Goal: Task Accomplishment & Management: Complete application form

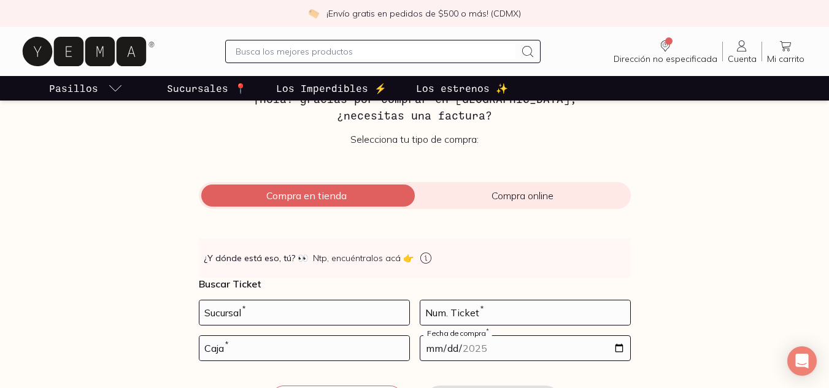
scroll to position [75, 0]
click at [312, 196] on span "Compra en tienda" at bounding box center [307, 195] width 216 height 12
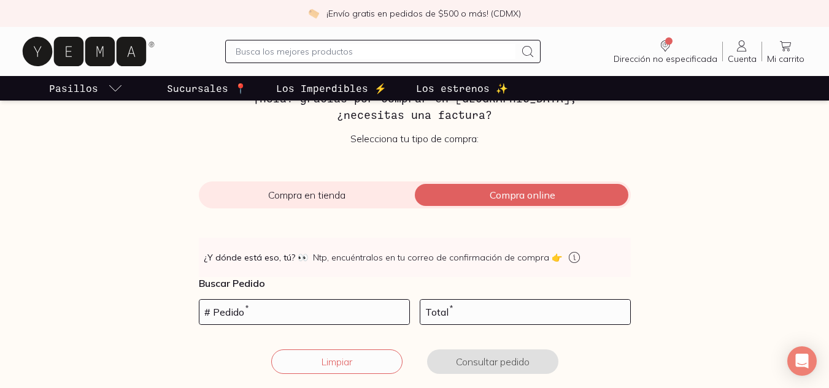
click at [339, 197] on span "Compra en tienda" at bounding box center [307, 195] width 216 height 12
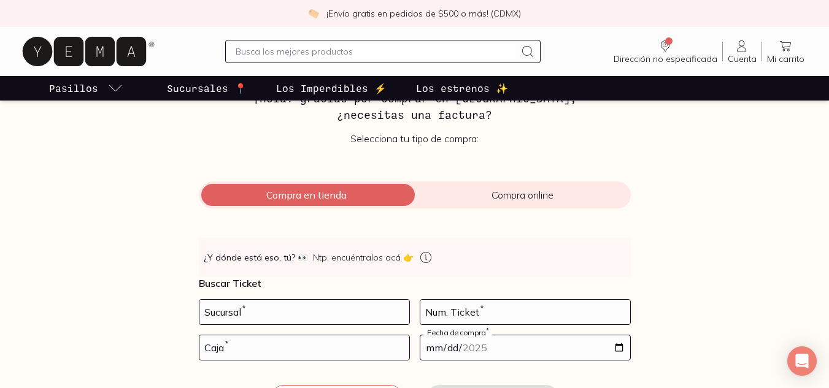
scroll to position [132, 0]
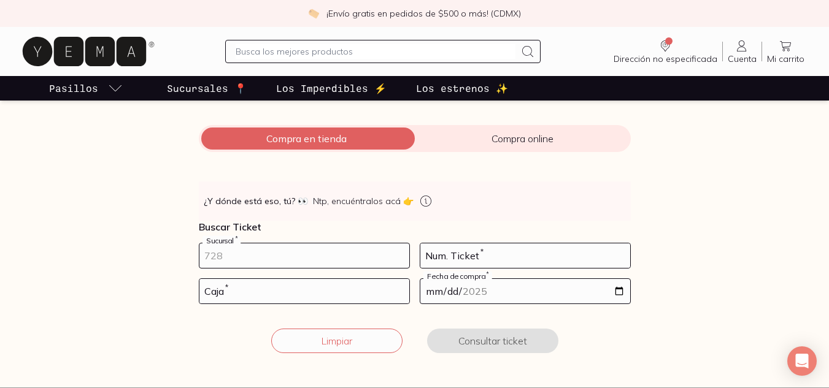
click at [310, 262] on input "number" at bounding box center [304, 256] width 210 height 25
type input "10002"
click at [434, 258] on input "number" at bounding box center [525, 256] width 210 height 25
type input "130"
click at [285, 295] on input "number" at bounding box center [304, 291] width 210 height 25
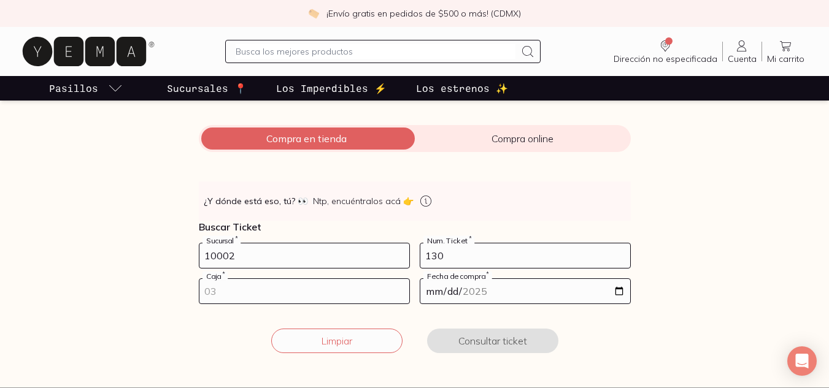
click at [285, 293] on input "number" at bounding box center [304, 291] width 210 height 25
type input "01"
click at [493, 289] on input "date" at bounding box center [525, 291] width 210 height 25
click at [623, 288] on input "date" at bounding box center [525, 291] width 210 height 25
type input "[DATE]"
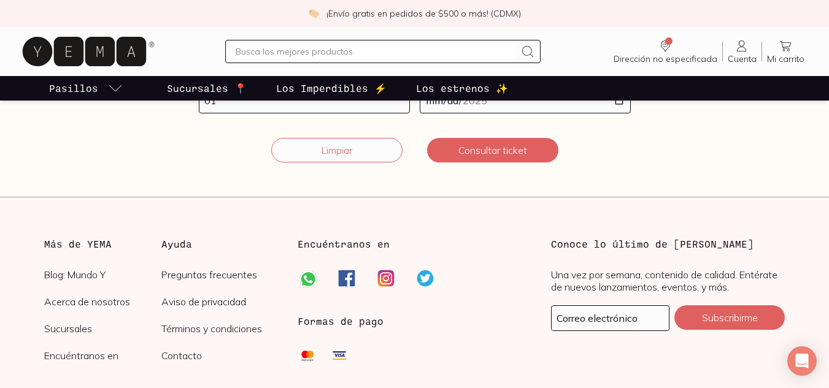
scroll to position [322, 0]
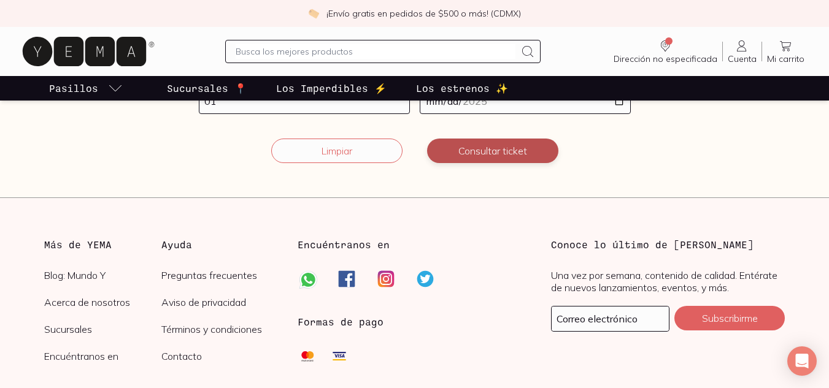
click at [532, 156] on button "Consultar ticket" at bounding box center [492, 151] width 131 height 25
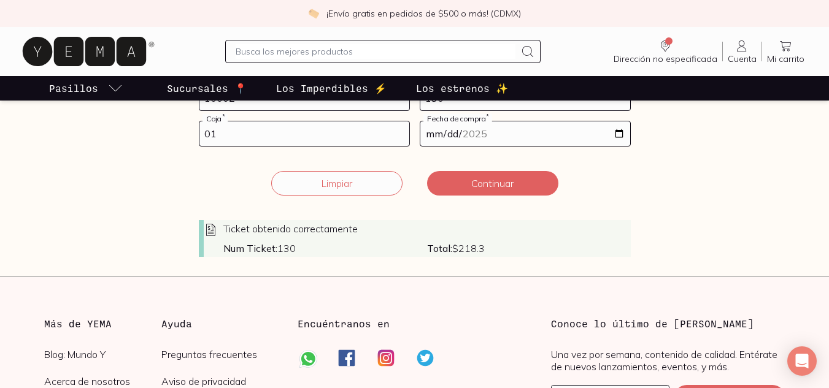
scroll to position [283, 0]
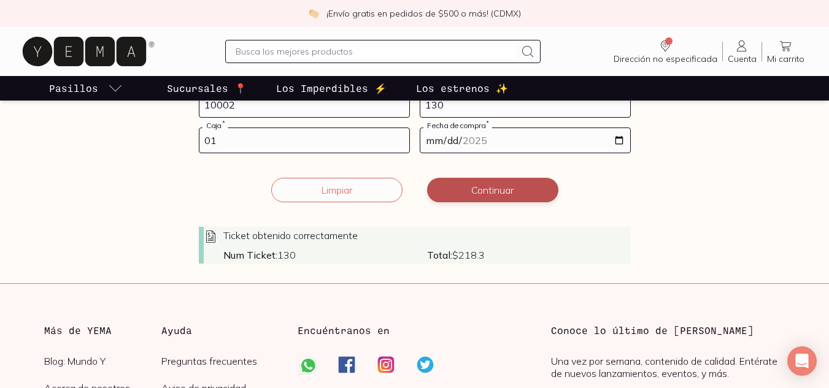
click at [515, 198] on button "Continuar" at bounding box center [492, 190] width 131 height 25
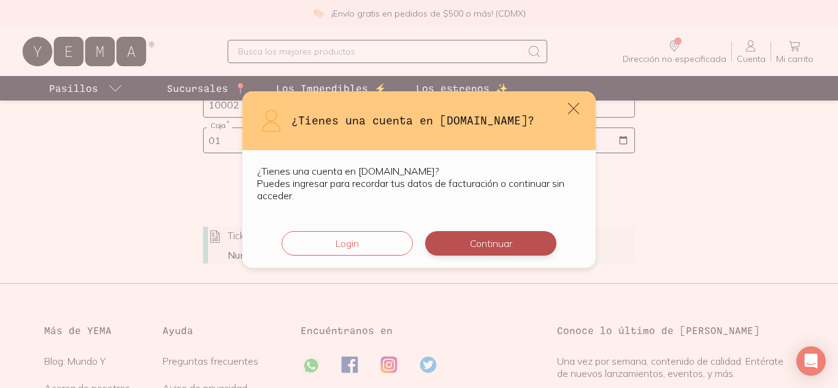
click at [503, 249] on button "Continuar" at bounding box center [490, 243] width 131 height 25
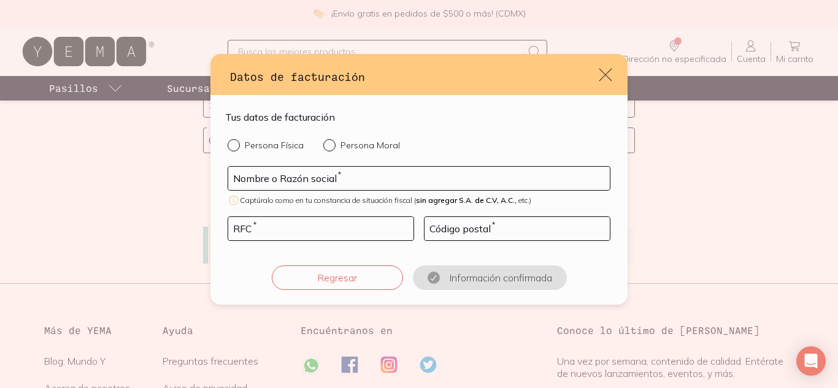
click at [611, 78] on icon "default" at bounding box center [605, 74] width 17 height 17
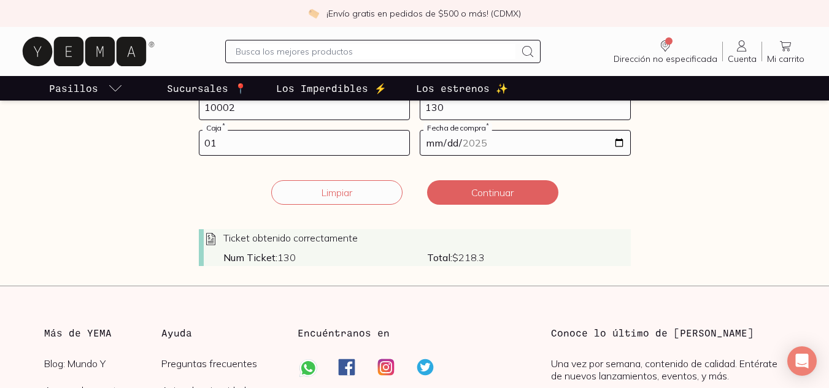
scroll to position [279, 0]
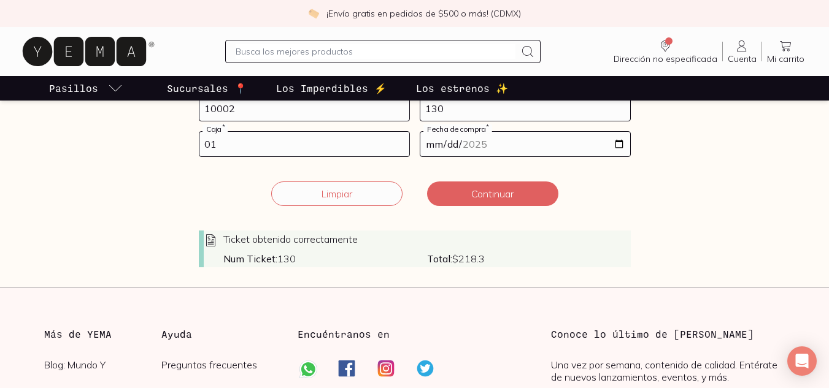
click at [421, 260] on span "Num Ticket: 130" at bounding box center [325, 259] width 204 height 12
click at [268, 258] on strong "Num Ticket:" at bounding box center [250, 259] width 54 height 12
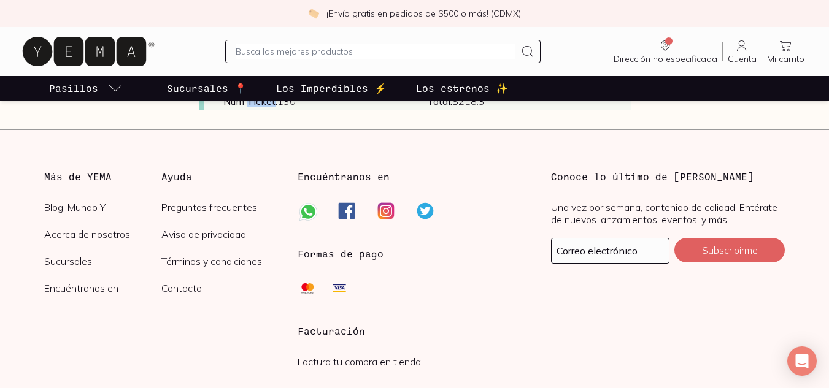
scroll to position [518, 0]
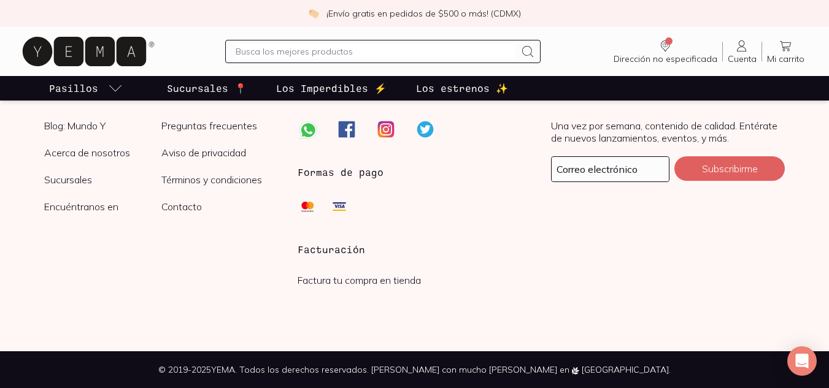
click at [396, 284] on link "Factura tu compra en tienda" at bounding box center [359, 280] width 123 height 12
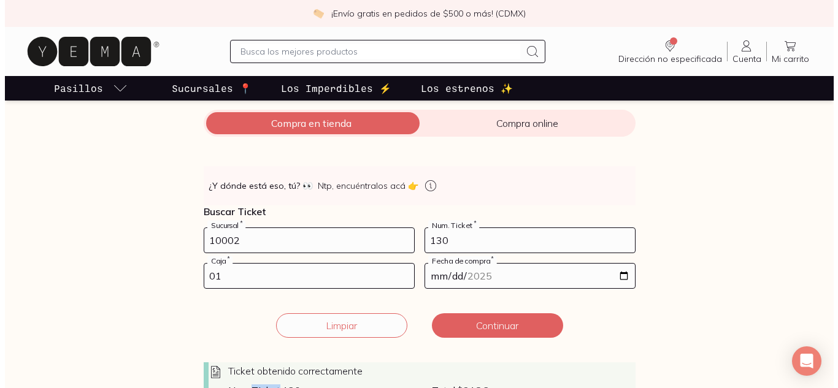
scroll to position [218, 0]
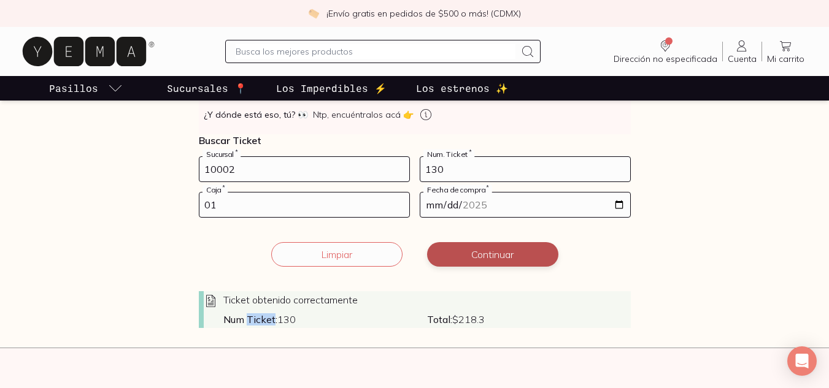
click at [520, 259] on button "Continuar" at bounding box center [492, 254] width 131 height 25
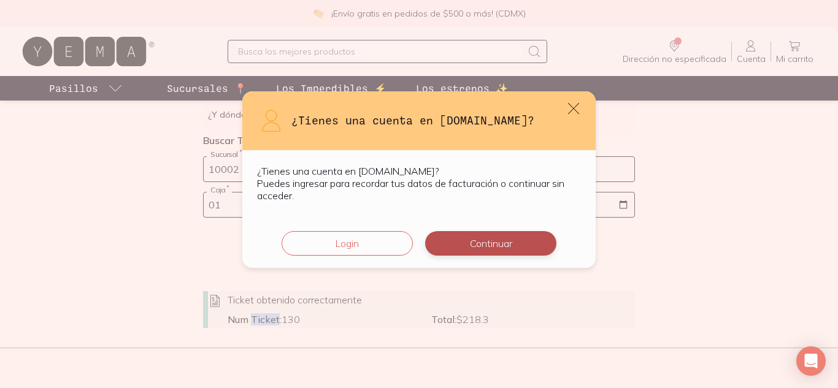
click at [512, 241] on button "Continuar" at bounding box center [490, 243] width 131 height 25
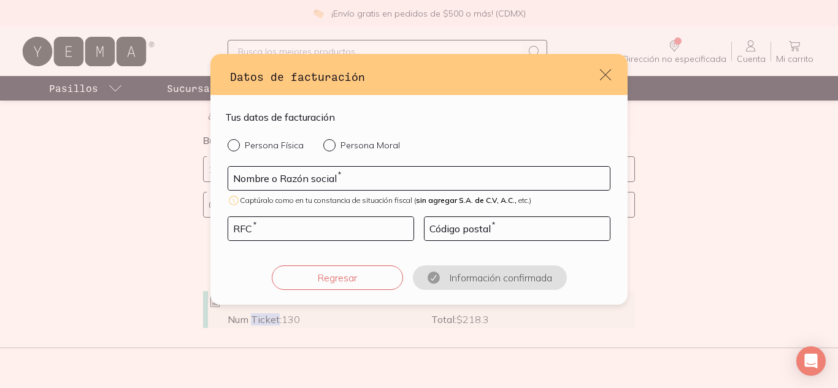
click at [229, 147] on input "Persona Física" at bounding box center [233, 144] width 10 height 10
radio input "true"
click at [275, 171] on input "default" at bounding box center [419, 178] width 382 height 23
click at [279, 177] on input "default" at bounding box center [419, 178] width 382 height 23
type input "A"
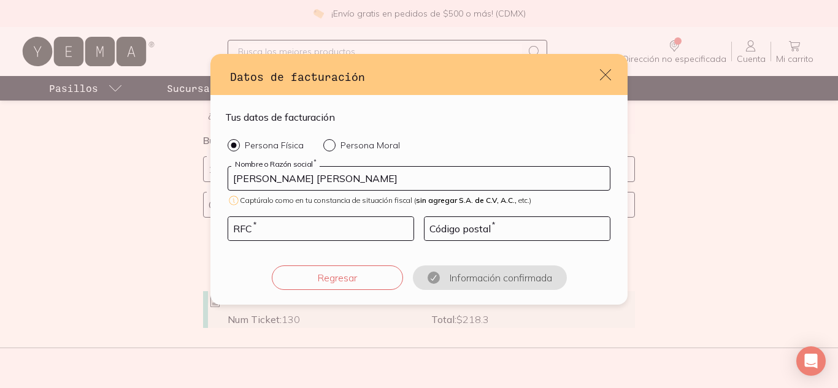
type input "[PERSON_NAME] [PERSON_NAME]"
click at [326, 237] on input "default" at bounding box center [320, 228] width 185 height 23
type input "CEEC7505196K6"
click at [459, 224] on input "default" at bounding box center [517, 228] width 185 height 23
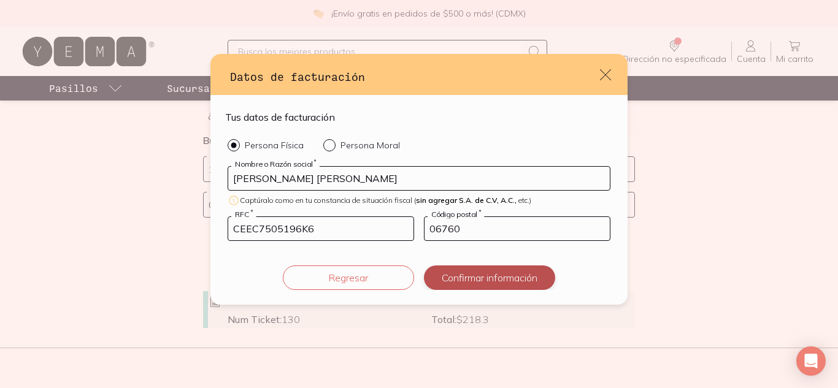
type input "06760"
click at [473, 274] on button "Confirmar información" at bounding box center [489, 278] width 131 height 25
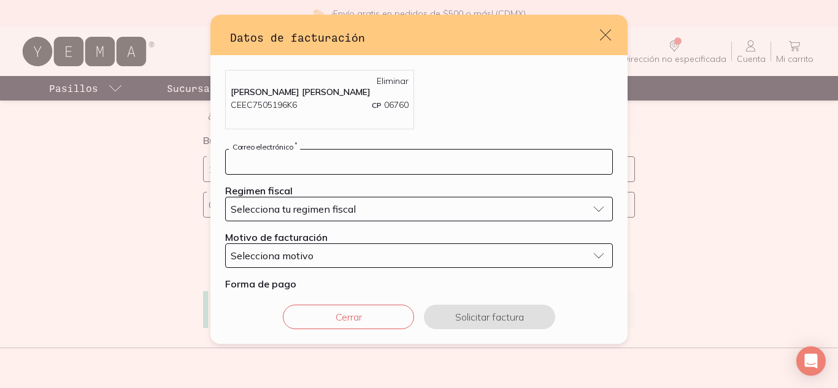
click at [398, 163] on input "default" at bounding box center [419, 162] width 387 height 25
type input "[EMAIL_ADDRESS][DOMAIN_NAME]"
click at [415, 206] on div "Selecciona tu regimen fiscal" at bounding box center [409, 209] width 357 height 12
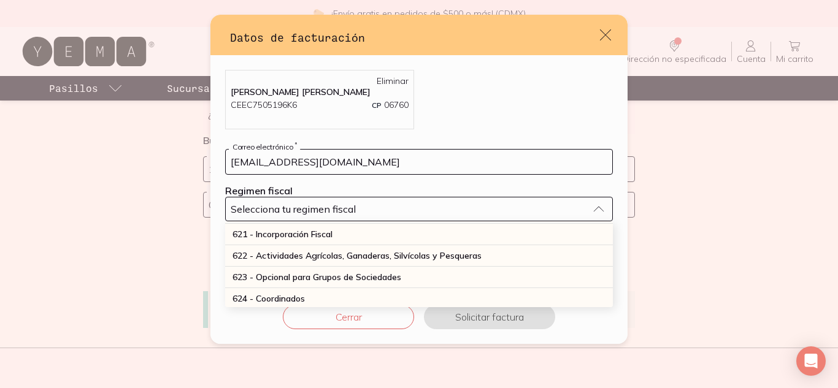
scroll to position [331, 0]
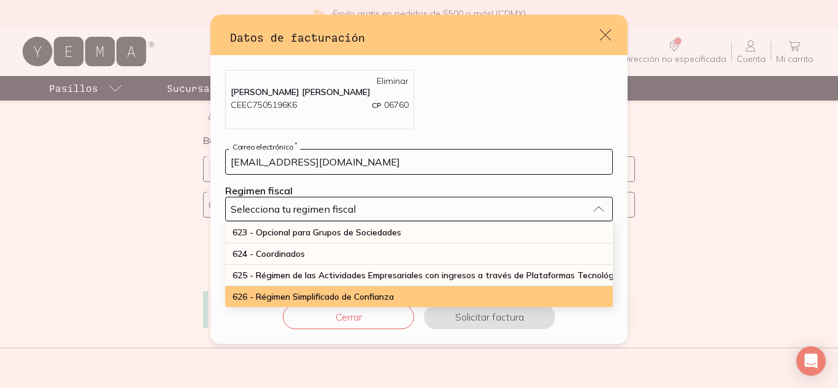
click at [353, 291] on span "626 - Régimen Simplificado de Confianza" at bounding box center [313, 296] width 161 height 11
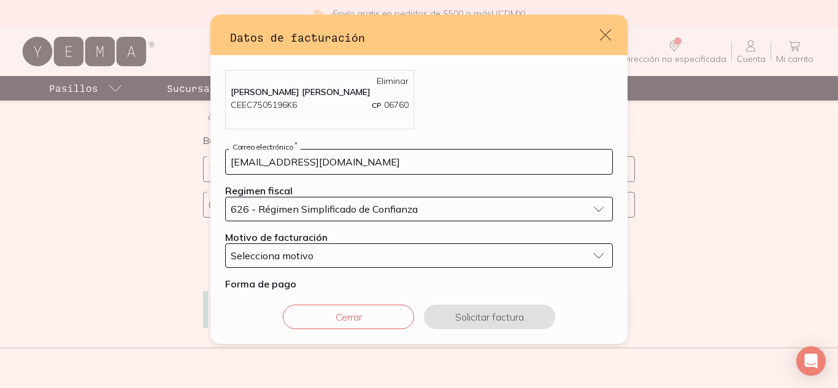
click at [339, 256] on div "Selecciona motivo" at bounding box center [409, 256] width 357 height 12
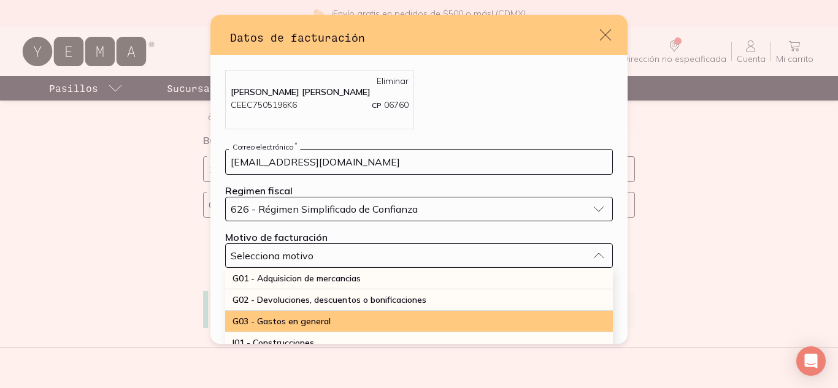
click at [327, 315] on div "G03 - Gastos en general" at bounding box center [419, 321] width 388 height 21
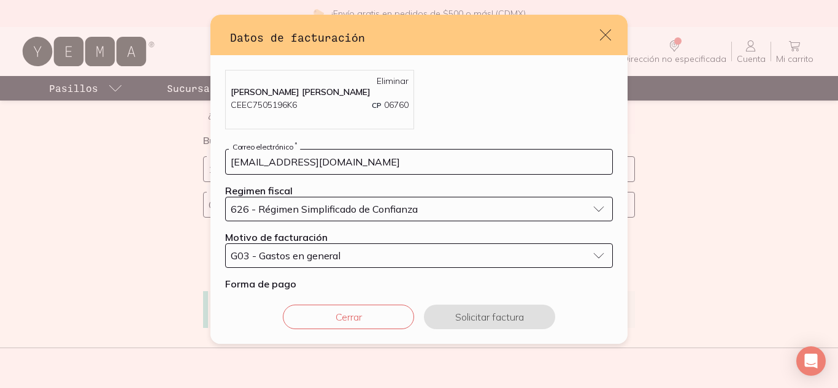
click at [361, 286] on div "Forma de pago Selecciona la forma de pago" at bounding box center [419, 296] width 388 height 37
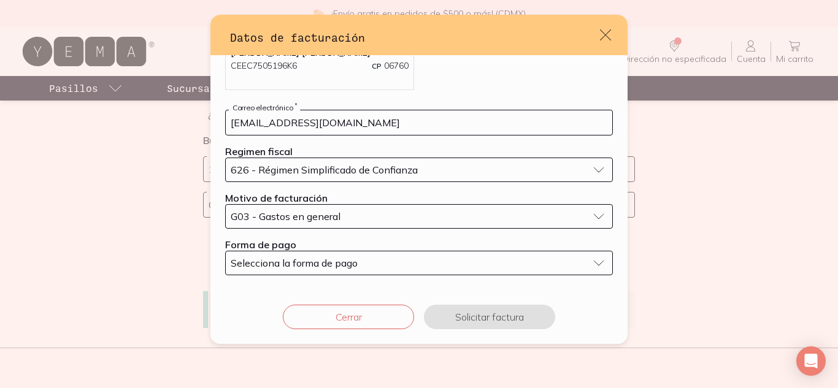
click at [315, 274] on button "Selecciona la forma de pago" at bounding box center [419, 263] width 388 height 25
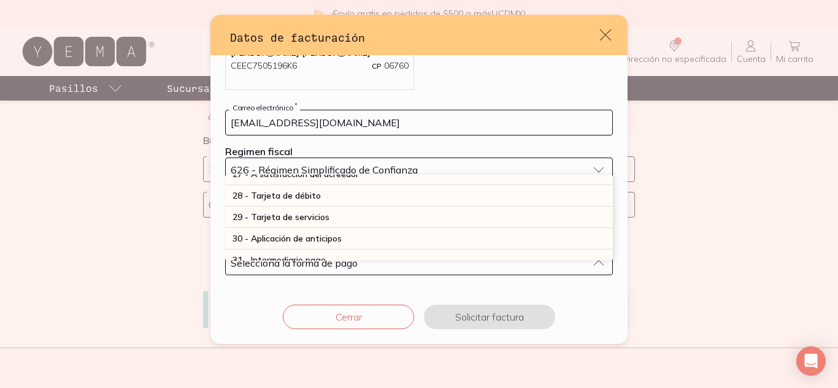
scroll to position [355, 0]
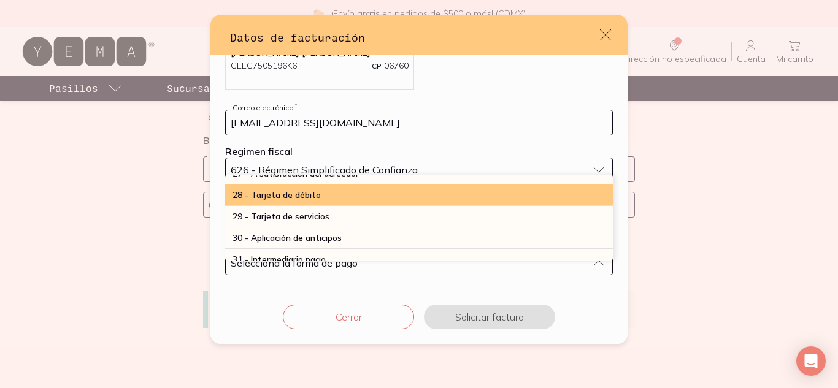
click at [414, 198] on div "28 - Tarjeta de débito" at bounding box center [419, 195] width 388 height 21
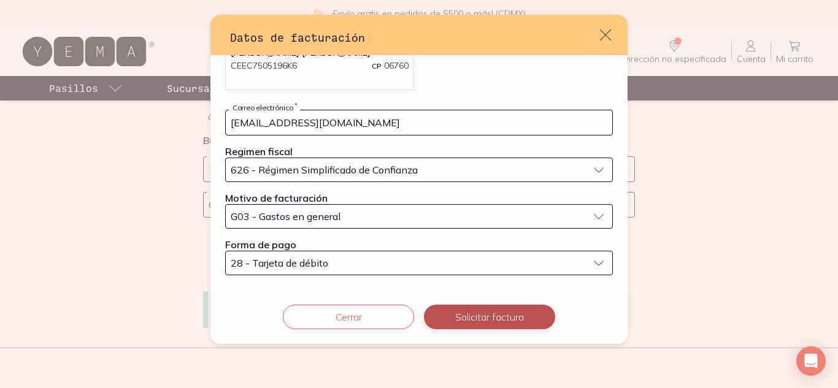
click at [498, 315] on button "Solicitar factura" at bounding box center [489, 317] width 131 height 25
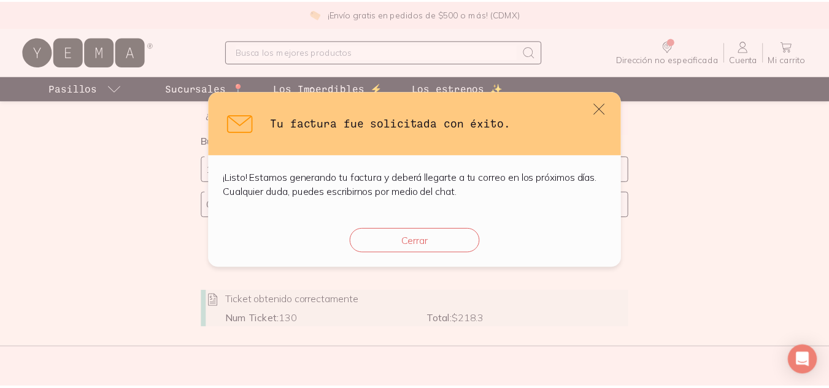
scroll to position [0, 0]
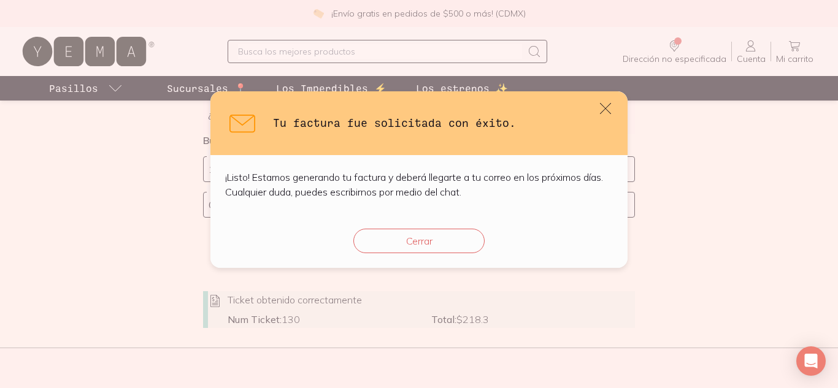
click at [372, 226] on div "Cerrar" at bounding box center [418, 241] width 417 height 54
click at [392, 230] on button "Cerrar" at bounding box center [418, 241] width 131 height 25
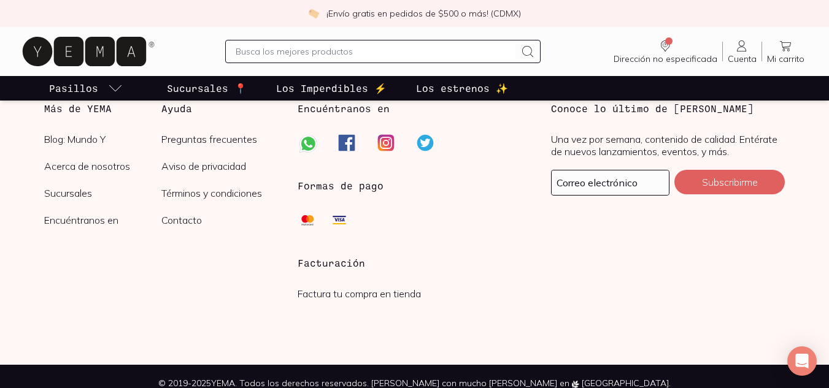
scroll to position [518, 0]
